Goal: Communication & Community: Answer question/provide support

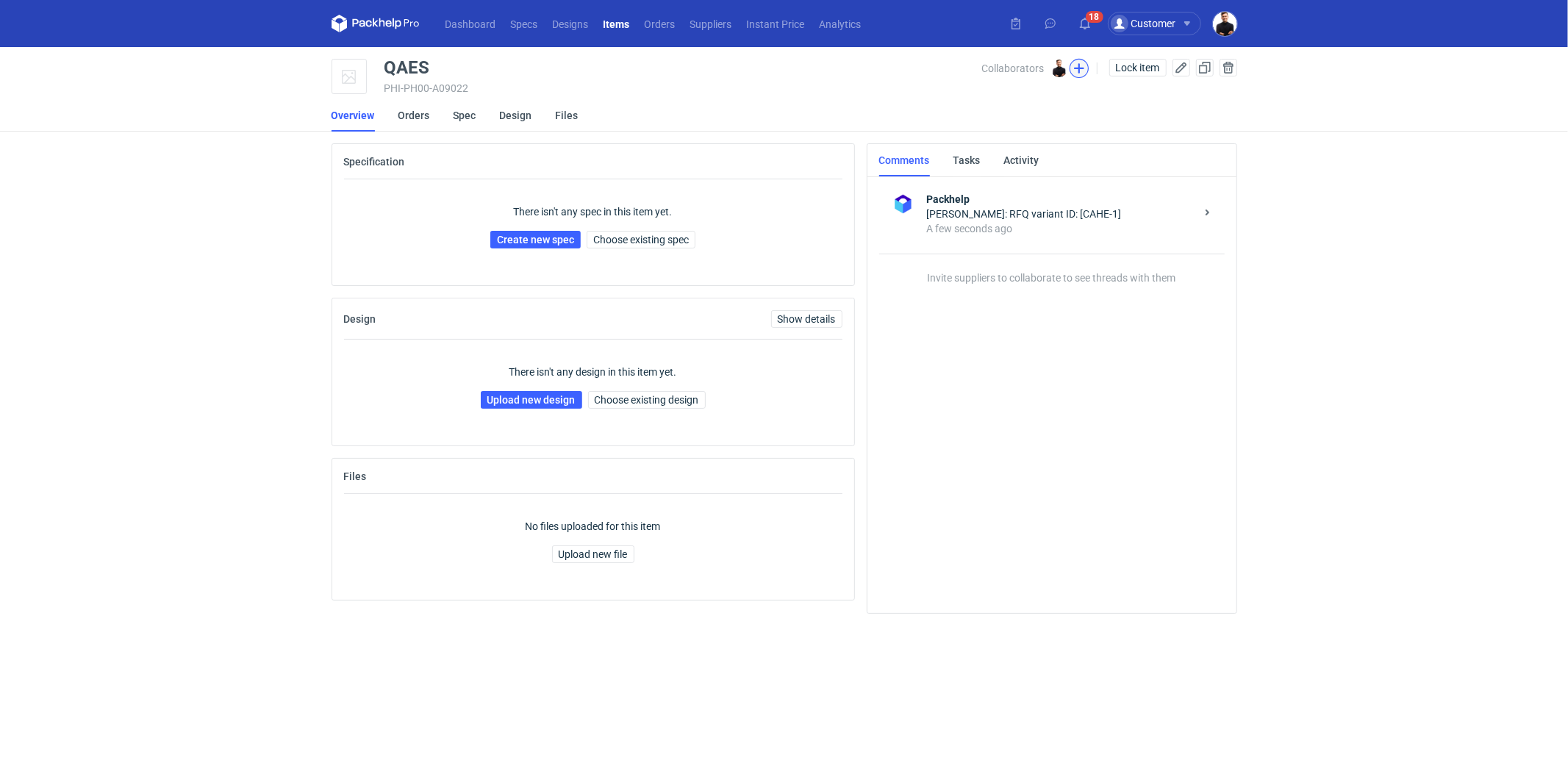
click at [1080, 64] on button "button" at bounding box center [1078, 68] width 19 height 19
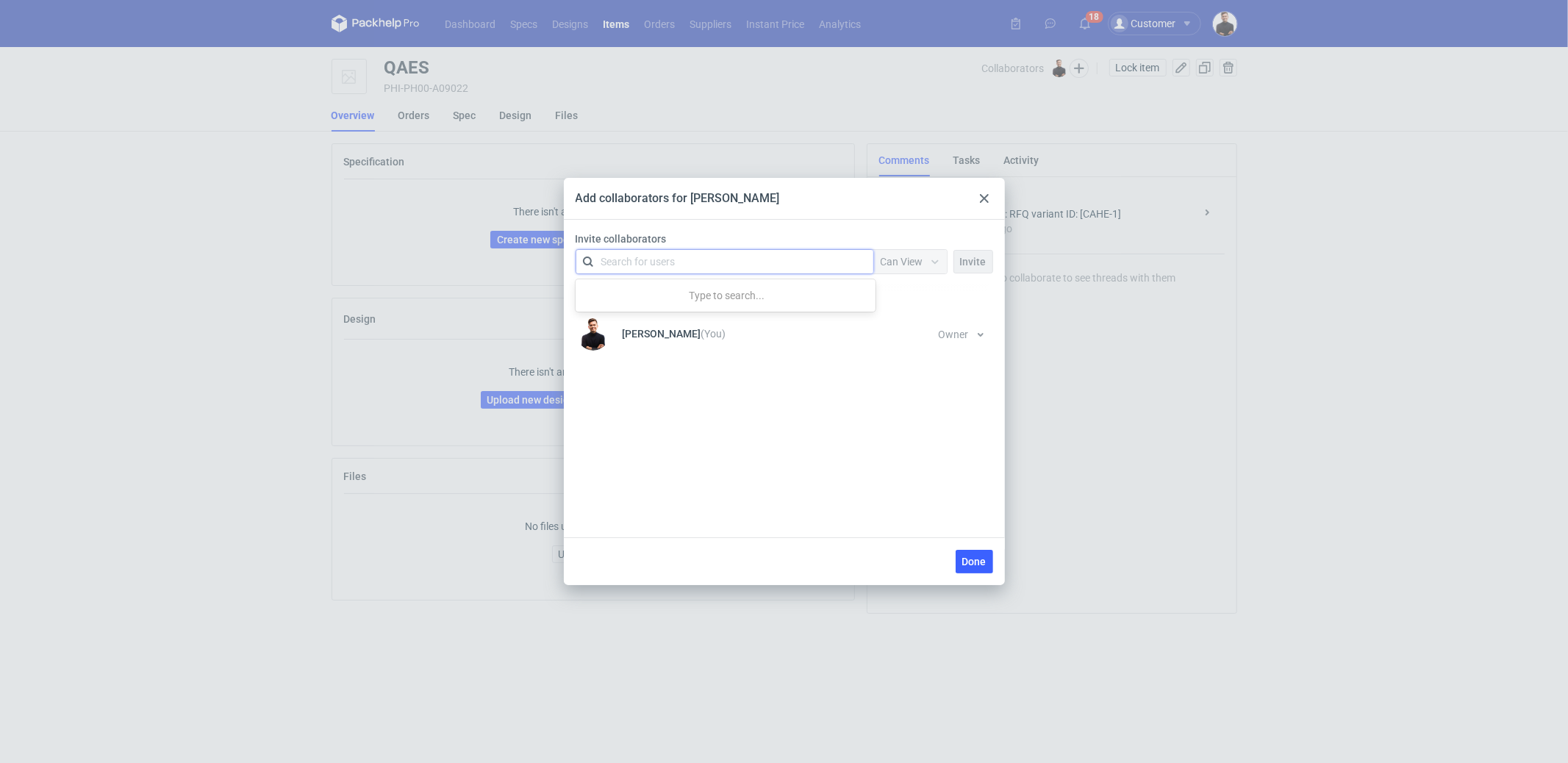
click at [811, 258] on div "Search for users" at bounding box center [722, 262] width 256 height 21
type input "serwach"
click at [644, 292] on div "[PERSON_NAME] • Serwach Sp.z.o.o" at bounding box center [693, 297] width 164 height 14
click at [990, 269] on button "Invite" at bounding box center [973, 262] width 40 height 24
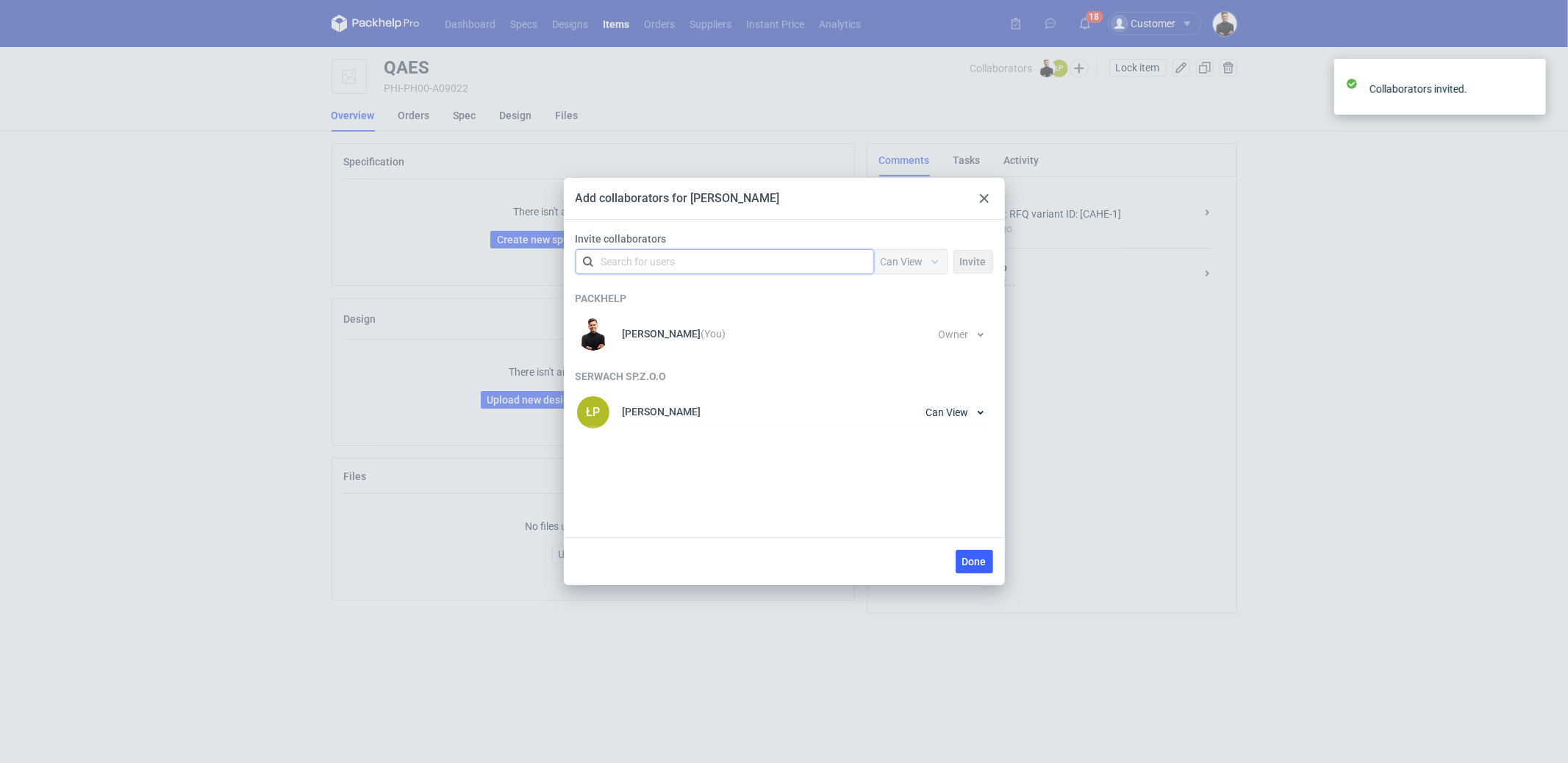
click at [1141, 394] on div "Add collaborators for [PERSON_NAME] Invite collaborators option <div title="[PE…" at bounding box center [784, 381] width 1568 height 763
click at [973, 558] on span "Done" at bounding box center [974, 562] width 24 height 11
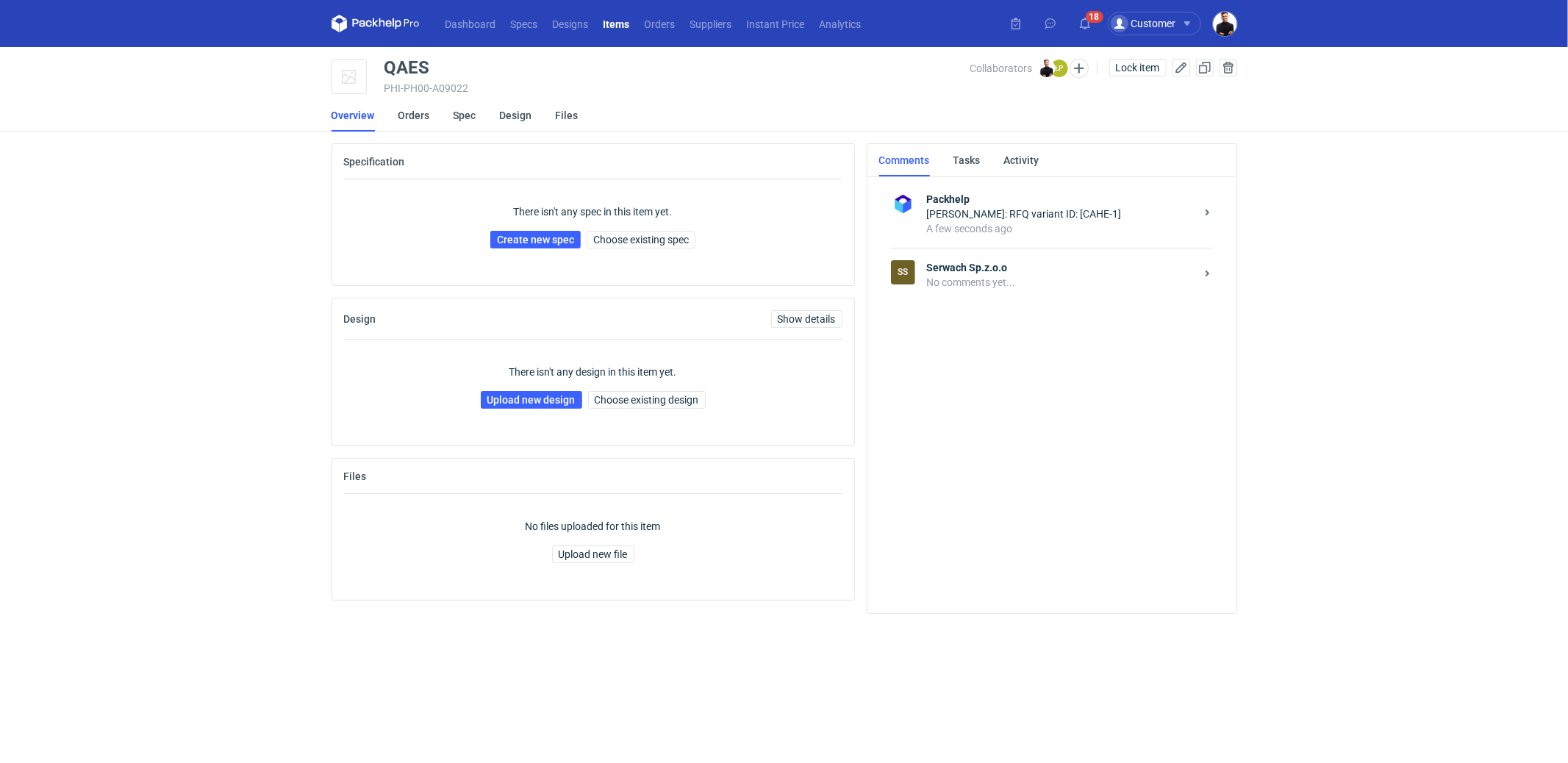
click at [989, 233] on div "A few seconds ago" at bounding box center [1061, 228] width 268 height 14
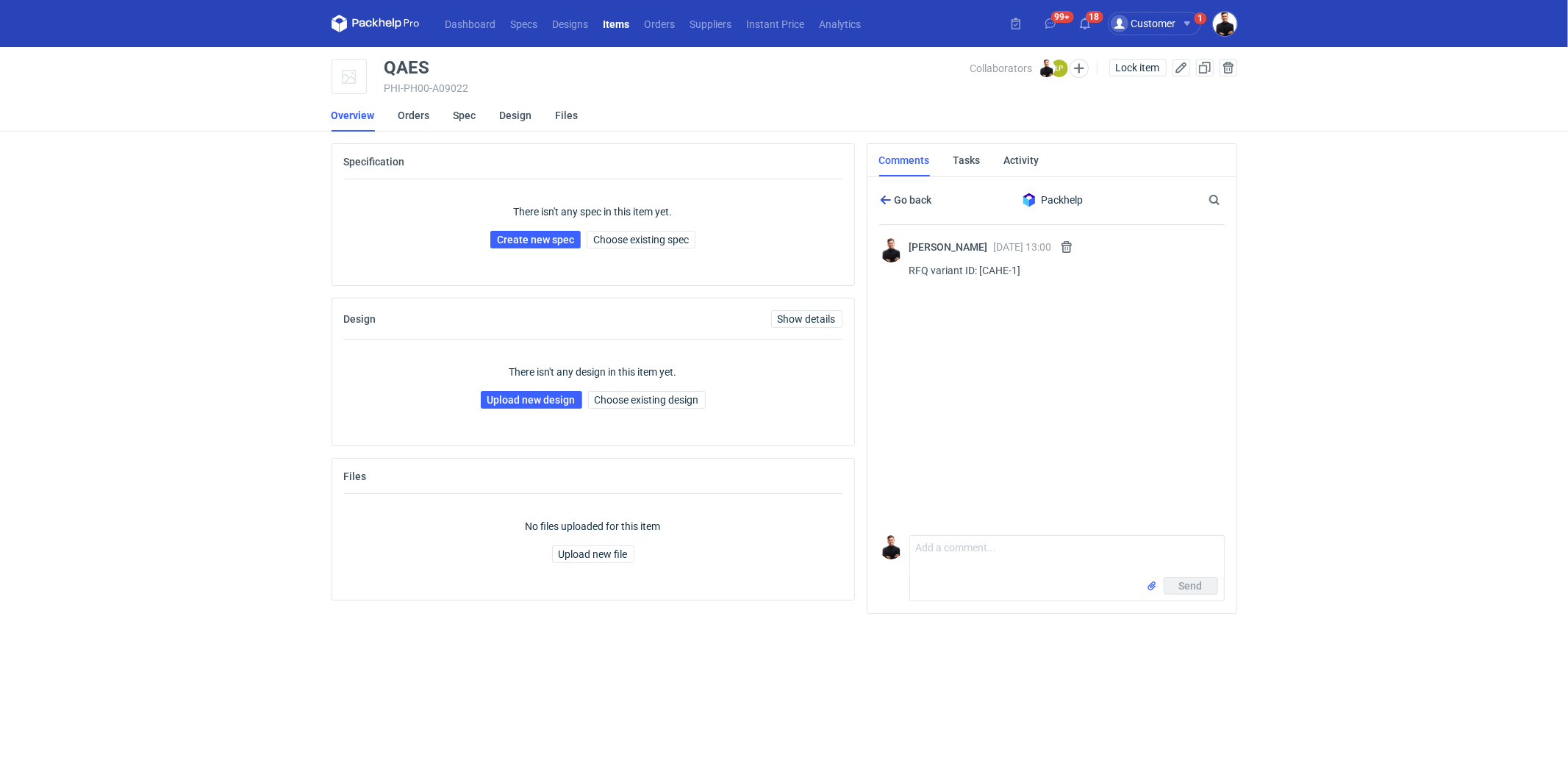
click at [896, 199] on span "Go back" at bounding box center [912, 200] width 40 height 11
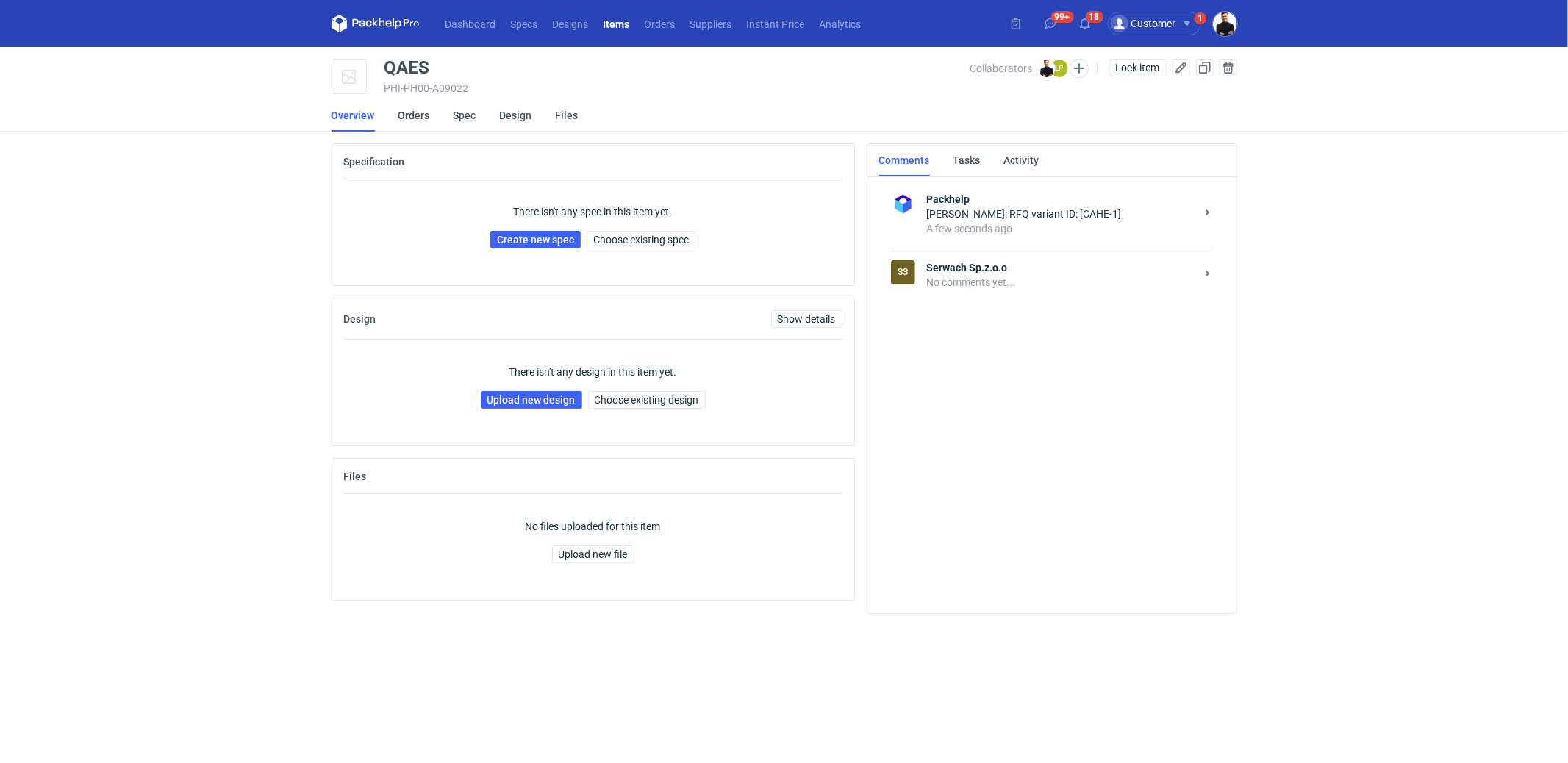
click at [959, 277] on div "No comments yet..." at bounding box center [1061, 282] width 268 height 14
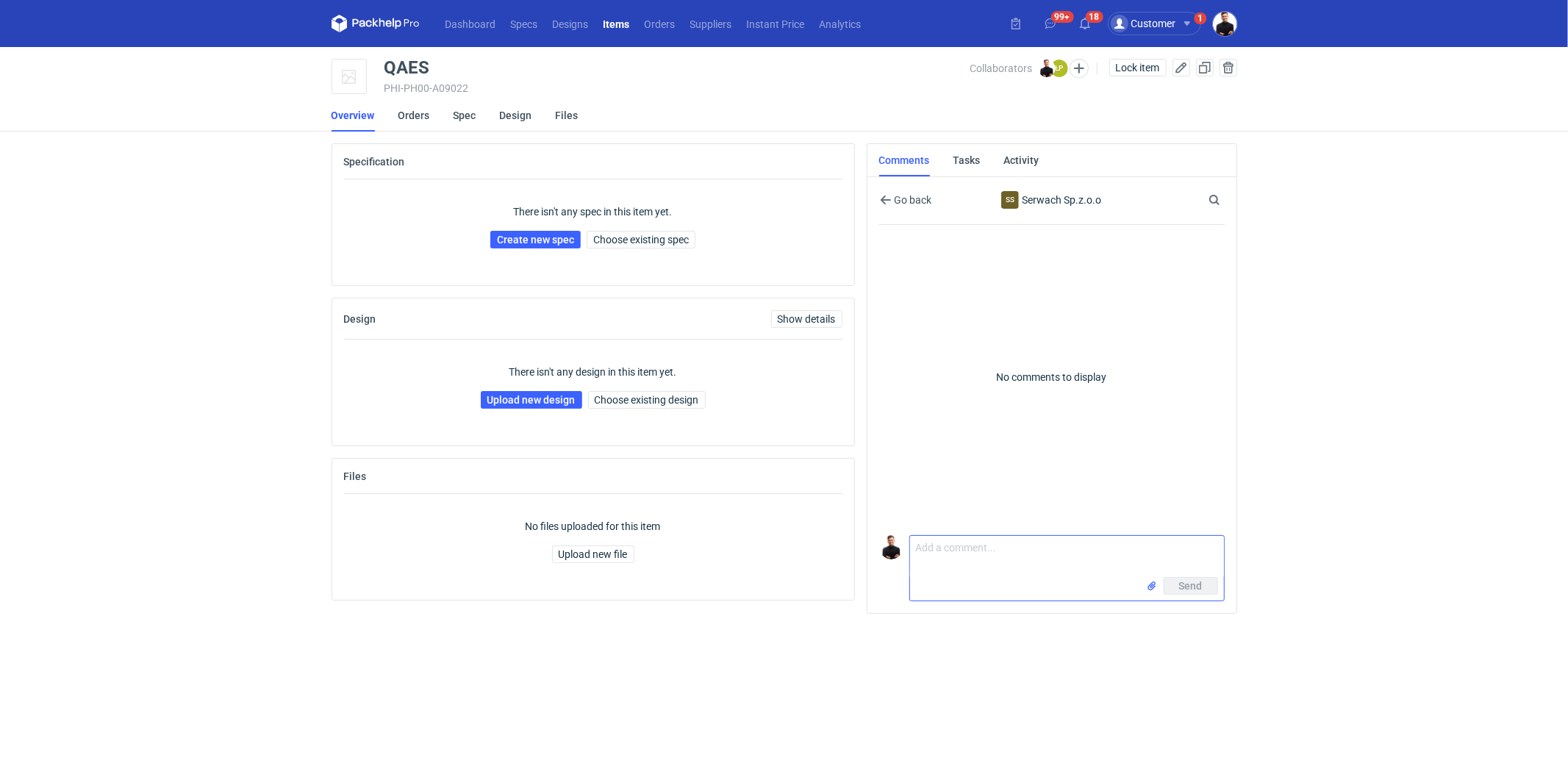
click at [999, 560] on textarea "Comment message" at bounding box center [1067, 557] width 314 height 41
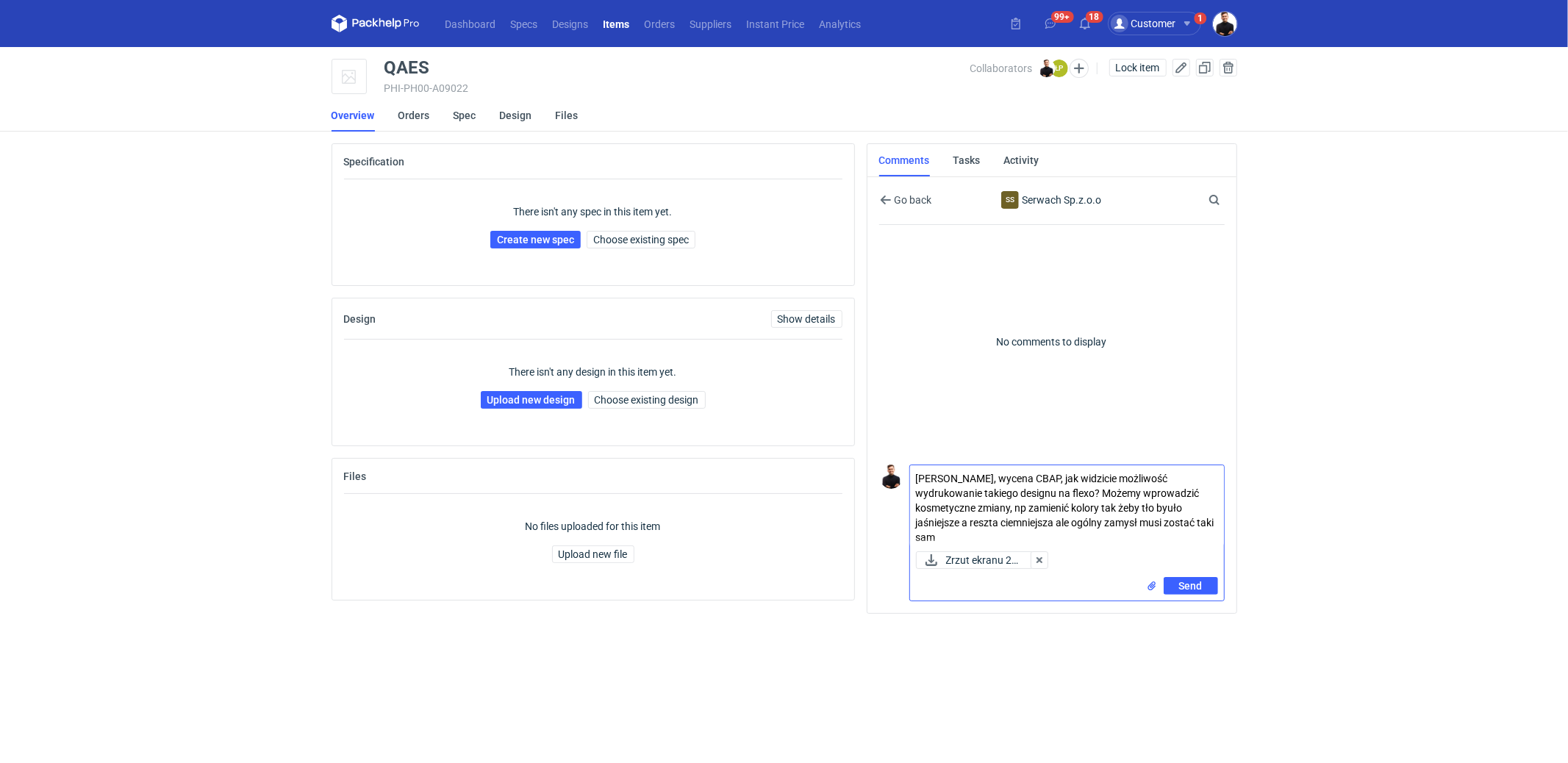
type textarea "[PERSON_NAME], wycena CBAP, jak widzicie możliwość wydrukowanie takiego designu…"
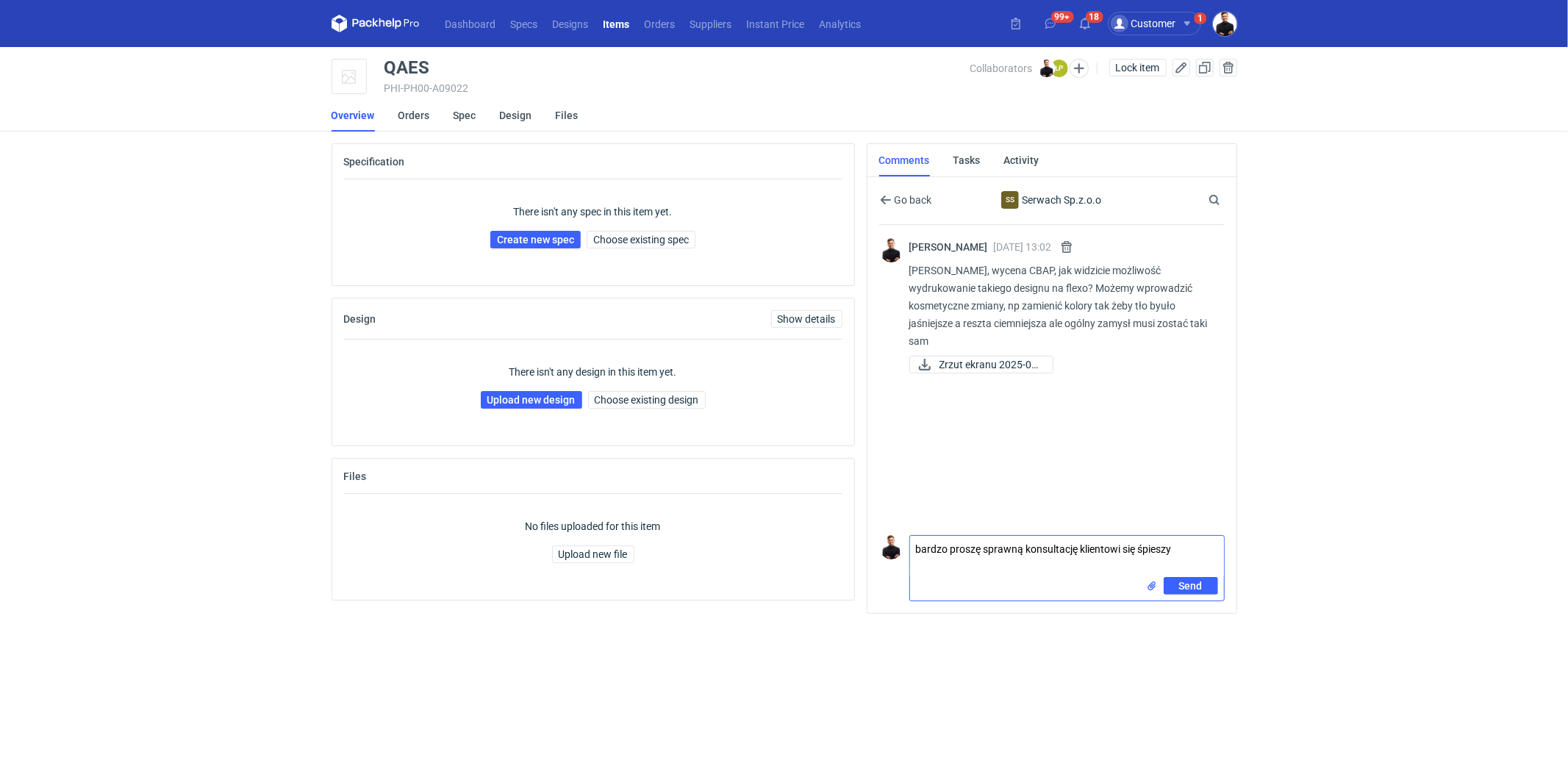
type textarea "bardzo proszę sprawną konsultację klientowi się śpieszy"
